Goal: Check status: Check status

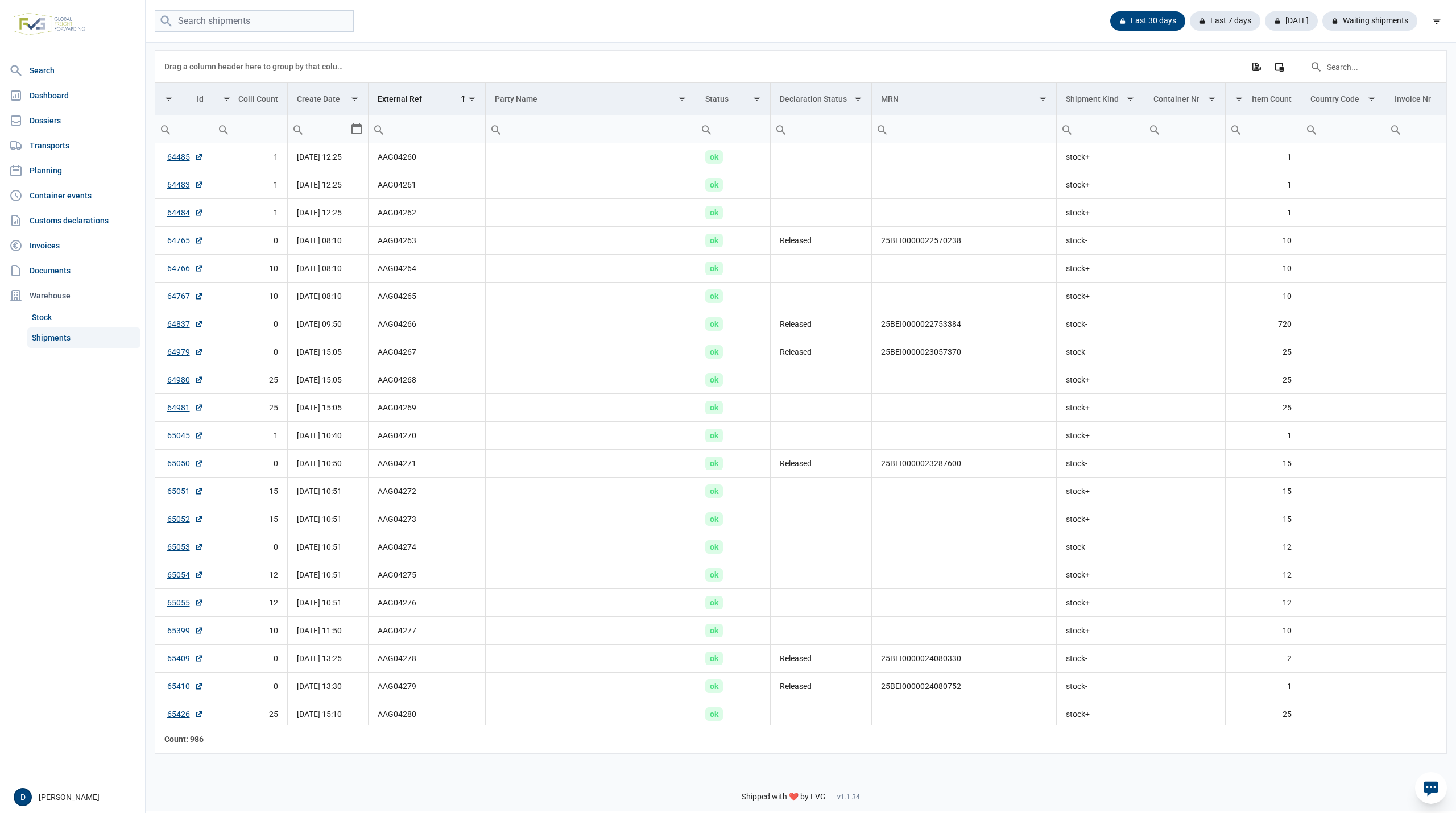
click at [406, 132] on input "Filter cell" at bounding box center [426, 129] width 116 height 27
paste input "MVZ25-04207"
type input "MVZ25-04207"
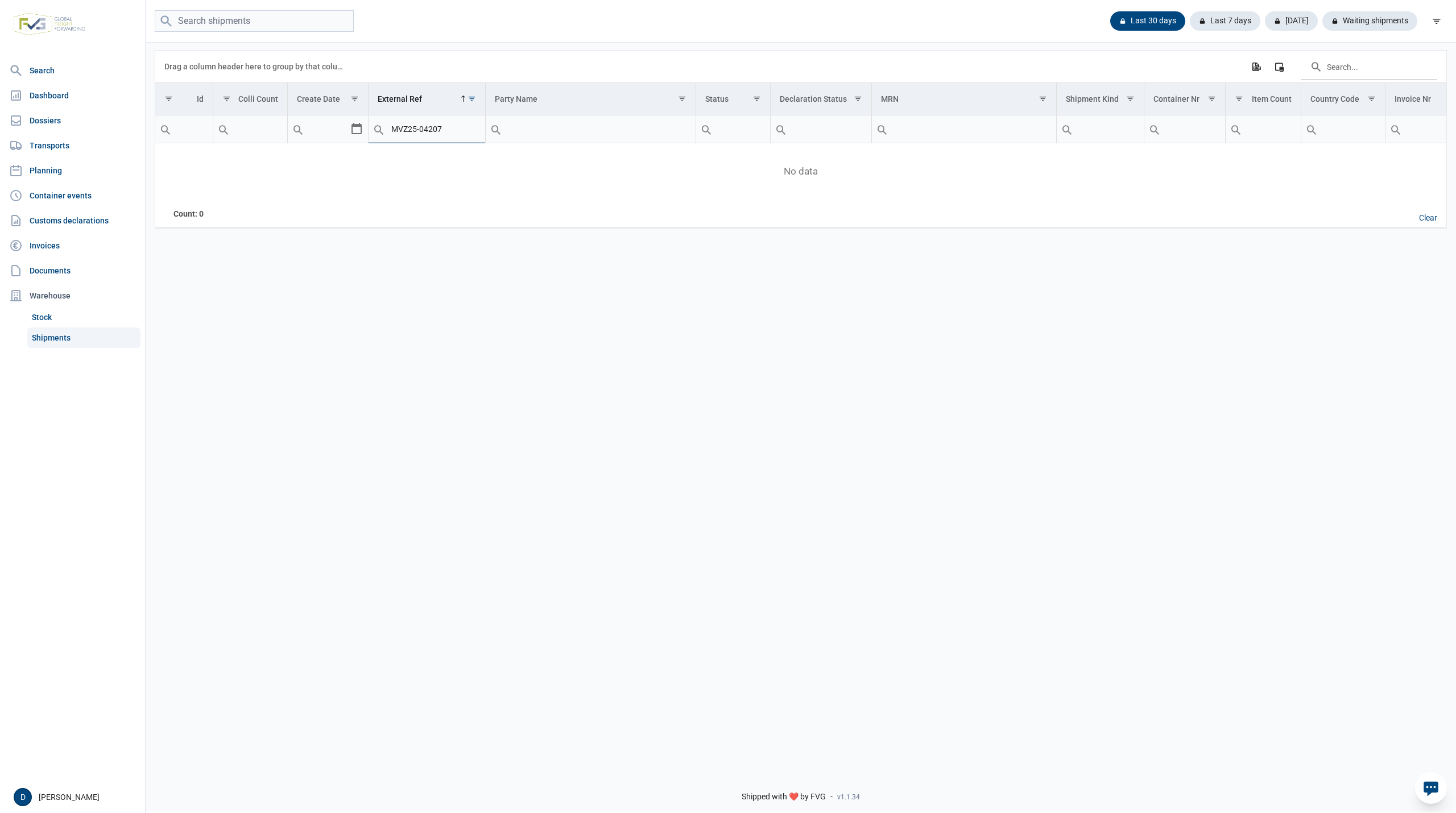
drag, startPoint x: 456, startPoint y: 130, endPoint x: 386, endPoint y: 140, distance: 70.7
click at [386, 140] on div "MVZ25-04207" at bounding box center [426, 129] width 116 height 27
click at [386, 140] on div "Search box" at bounding box center [379, 129] width 21 height 27
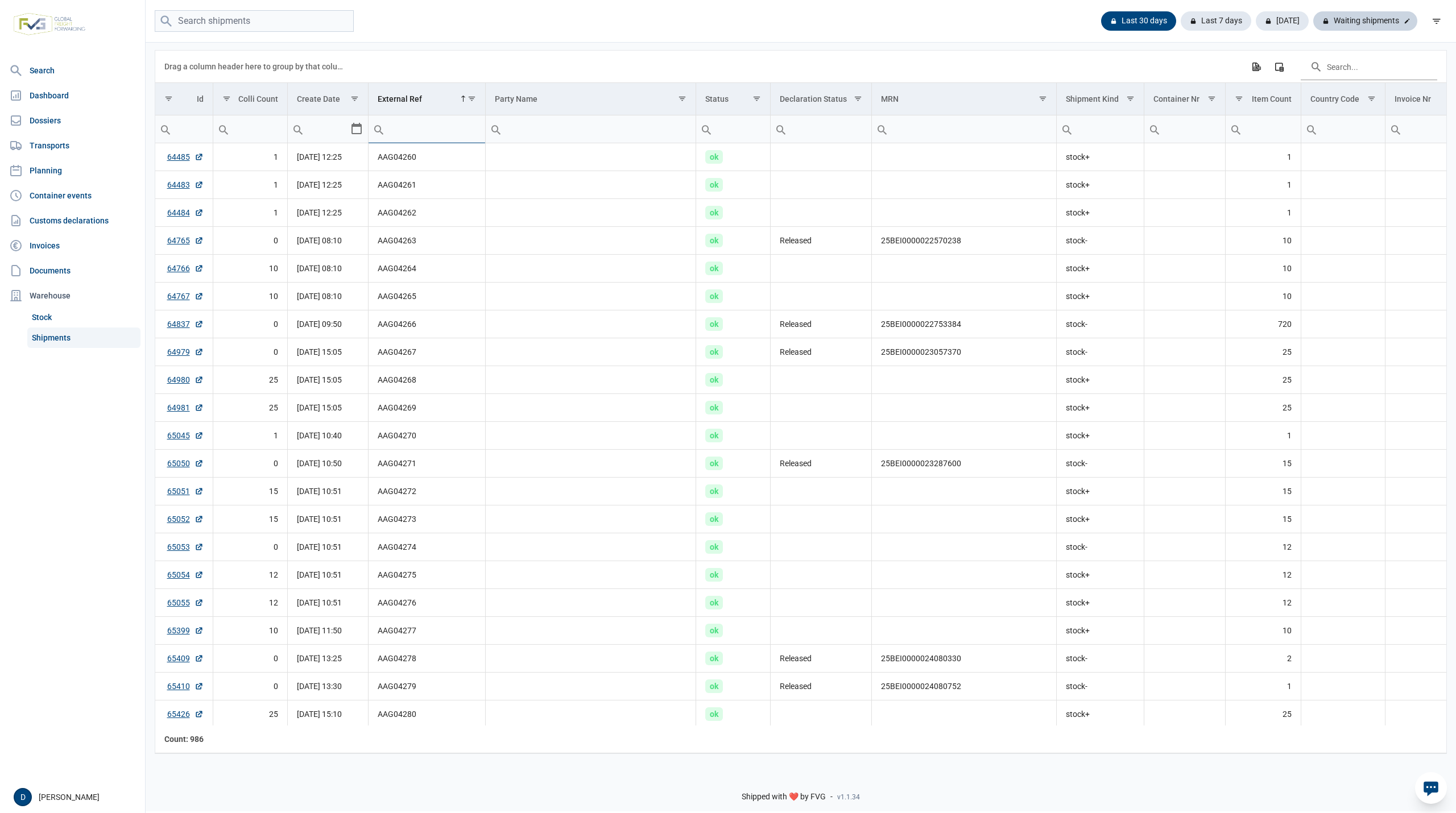
click at [1361, 23] on div "Waiting shipments" at bounding box center [1365, 21] width 104 height 19
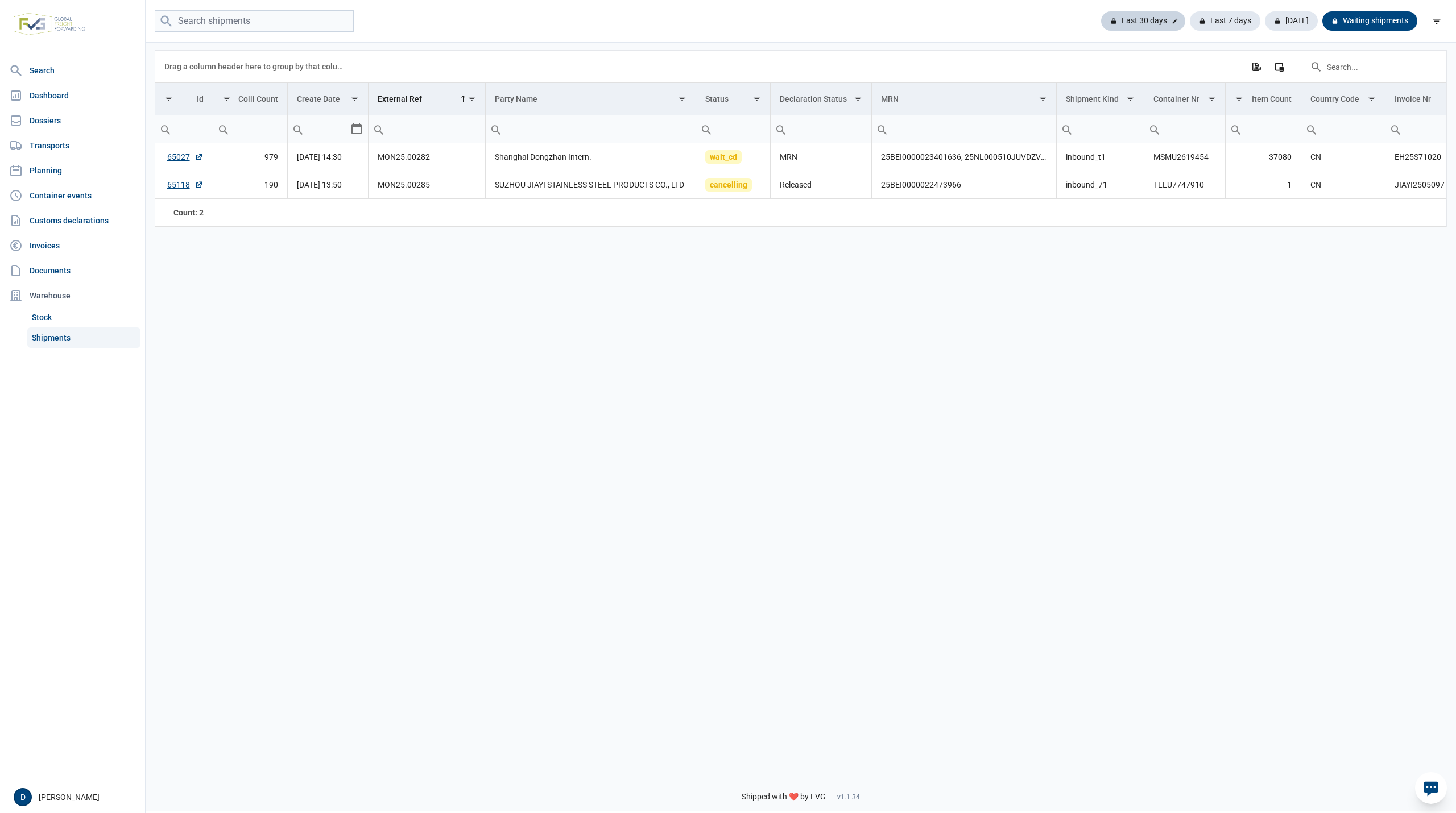
click at [1190, 23] on div "Last 30 days" at bounding box center [1225, 21] width 71 height 19
